Goal: Task Accomplishment & Management: Use online tool/utility

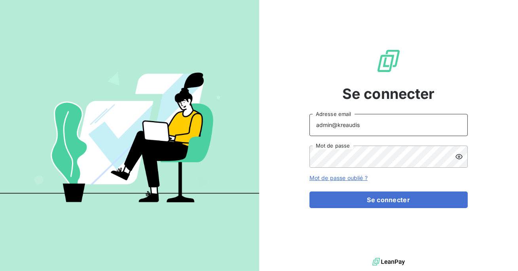
click at [373, 127] on input "admin@kreaudis" at bounding box center [388, 125] width 158 height 22
type input "admin@malandain"
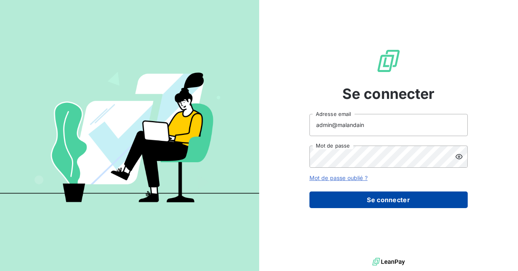
click at [370, 195] on button "Se connecter" at bounding box center [388, 200] width 158 height 17
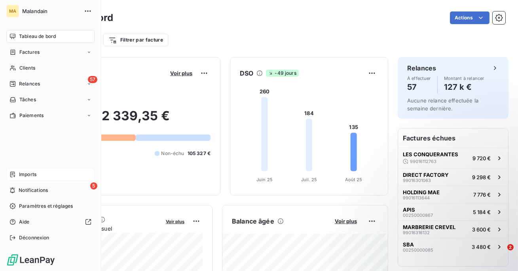
click at [14, 174] on icon at bounding box center [12, 174] width 6 height 6
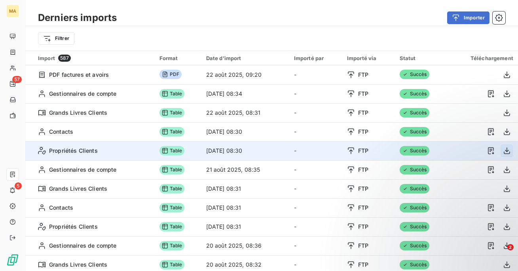
click at [505, 152] on icon "button" at bounding box center [507, 151] width 8 height 8
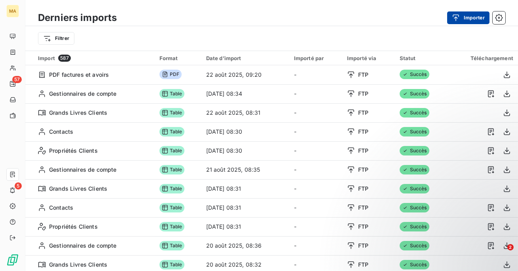
click at [463, 22] on button "Importer" at bounding box center [468, 17] width 42 height 13
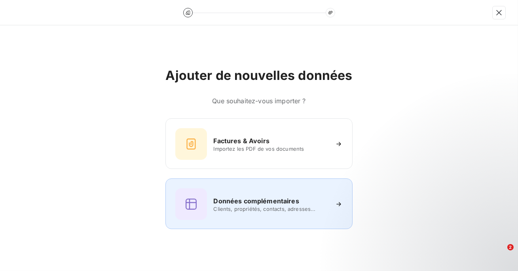
click at [256, 203] on h6 "Données complémentaires" at bounding box center [255, 200] width 85 height 9
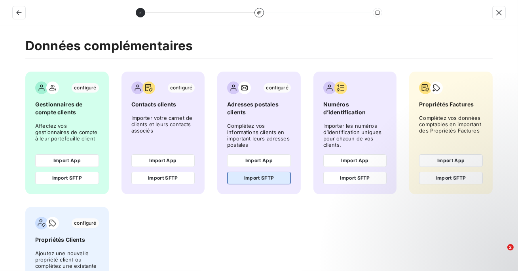
click at [256, 179] on button "Import SFTP" at bounding box center [259, 178] width 64 height 13
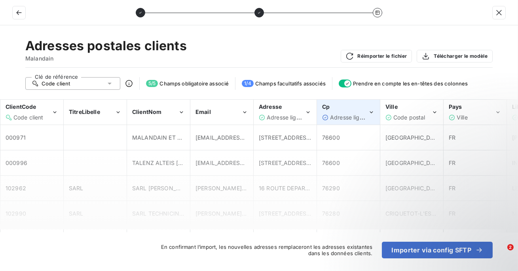
click at [342, 111] on div "Cp Adresse ligne 2" at bounding box center [345, 112] width 46 height 18
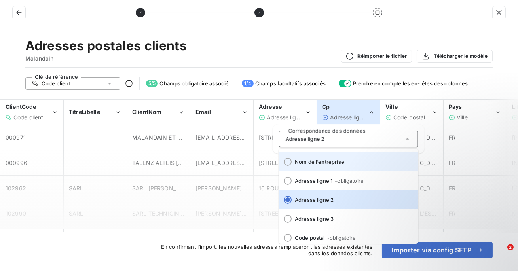
scroll to position [98, 0]
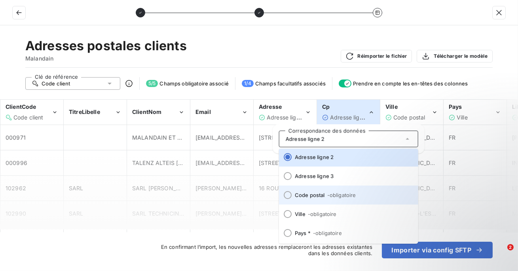
click at [313, 196] on span "Code postal - obligatoire" at bounding box center [353, 195] width 117 height 6
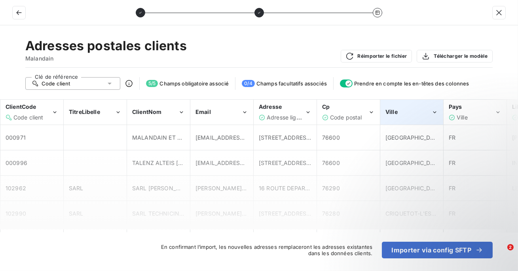
click at [400, 112] on div "Ville" at bounding box center [408, 112] width 46 height 8
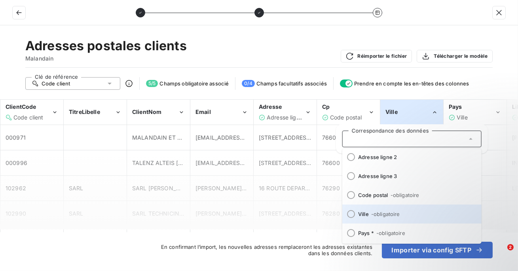
click at [349, 218] on span at bounding box center [348, 214] width 13 height 19
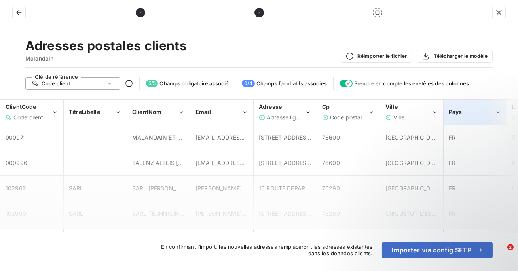
click at [459, 115] on span "Pays" at bounding box center [455, 111] width 13 height 7
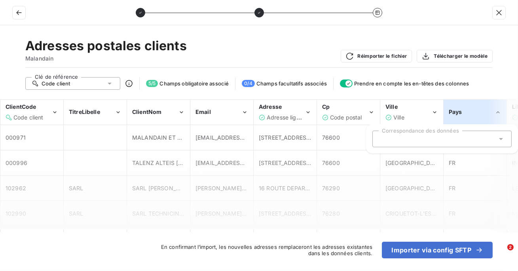
click at [469, 146] on div at bounding box center [441, 139] width 139 height 17
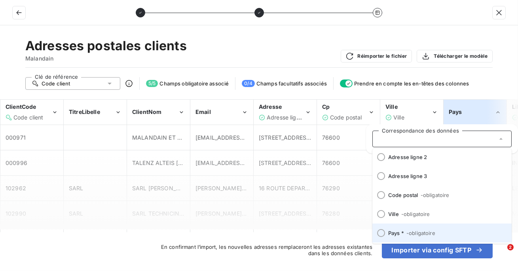
click at [415, 230] on span "- obligatoire" at bounding box center [420, 233] width 29 height 6
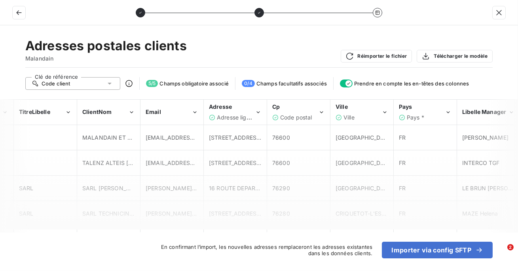
scroll to position [0, 56]
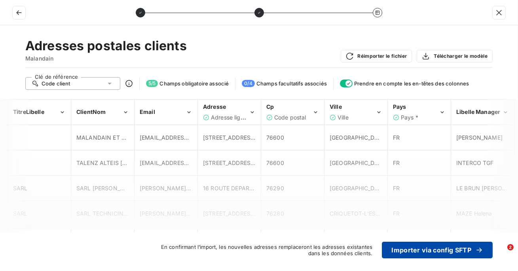
click at [430, 249] on button "Importer via config SFTP" at bounding box center [437, 250] width 111 height 17
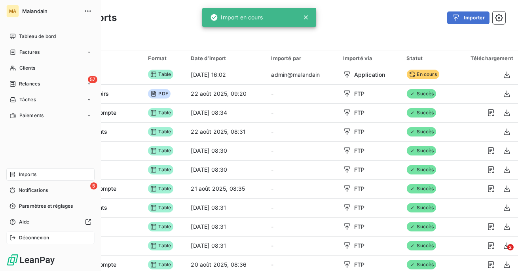
click at [19, 236] on span "Déconnexion" at bounding box center [34, 237] width 30 height 7
